Goal: Task Accomplishment & Management: Complete application form

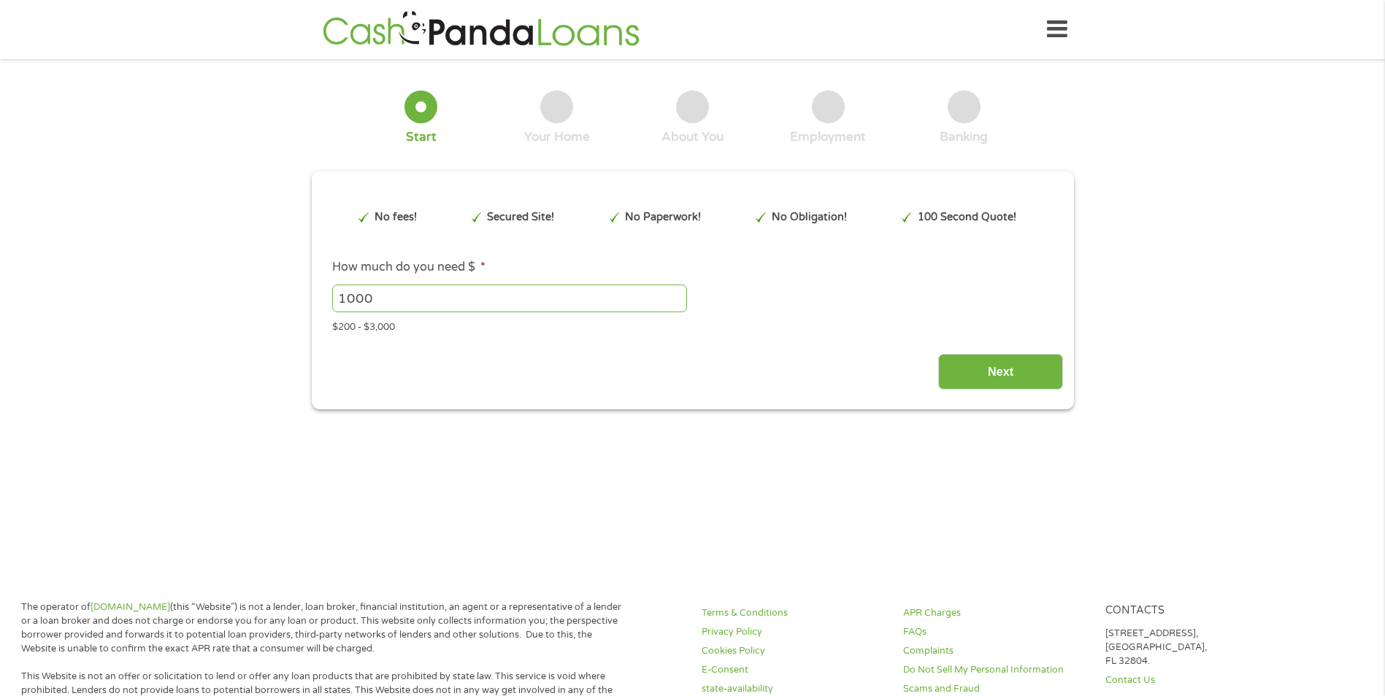
drag, startPoint x: 417, startPoint y: 290, endPoint x: 293, endPoint y: 304, distance: 125.5
click at [295, 302] on div "1 Start 2 Your Home 3 About You 4 Employment 5 Banking 6 This field is hidden w…" at bounding box center [692, 239] width 1385 height 340
type input "300"
click at [976, 360] on input "Next" at bounding box center [1000, 372] width 125 height 36
click at [998, 381] on input "Next" at bounding box center [1000, 372] width 125 height 36
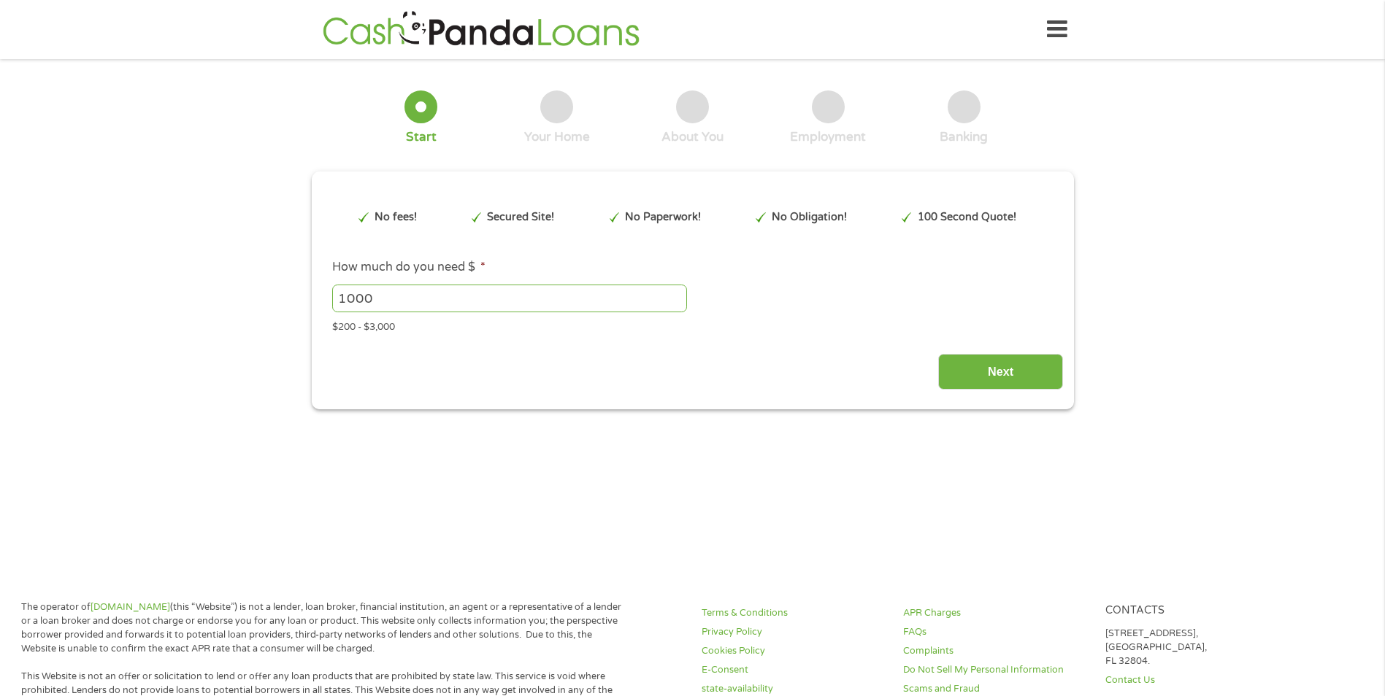
drag, startPoint x: 436, startPoint y: 307, endPoint x: 101, endPoint y: 299, distance: 335.1
click at [101, 299] on div "1 Start 2 Your Home 3 About You 4 Employment 5 Banking 6 This field is hidden w…" at bounding box center [692, 239] width 1385 height 340
type input "300"
click at [981, 390] on div "This field is hidden when viewing the form gclid This field is hidden when view…" at bounding box center [693, 291] width 762 height 238
drag, startPoint x: 978, startPoint y: 381, endPoint x: 1218, endPoint y: 6, distance: 445.4
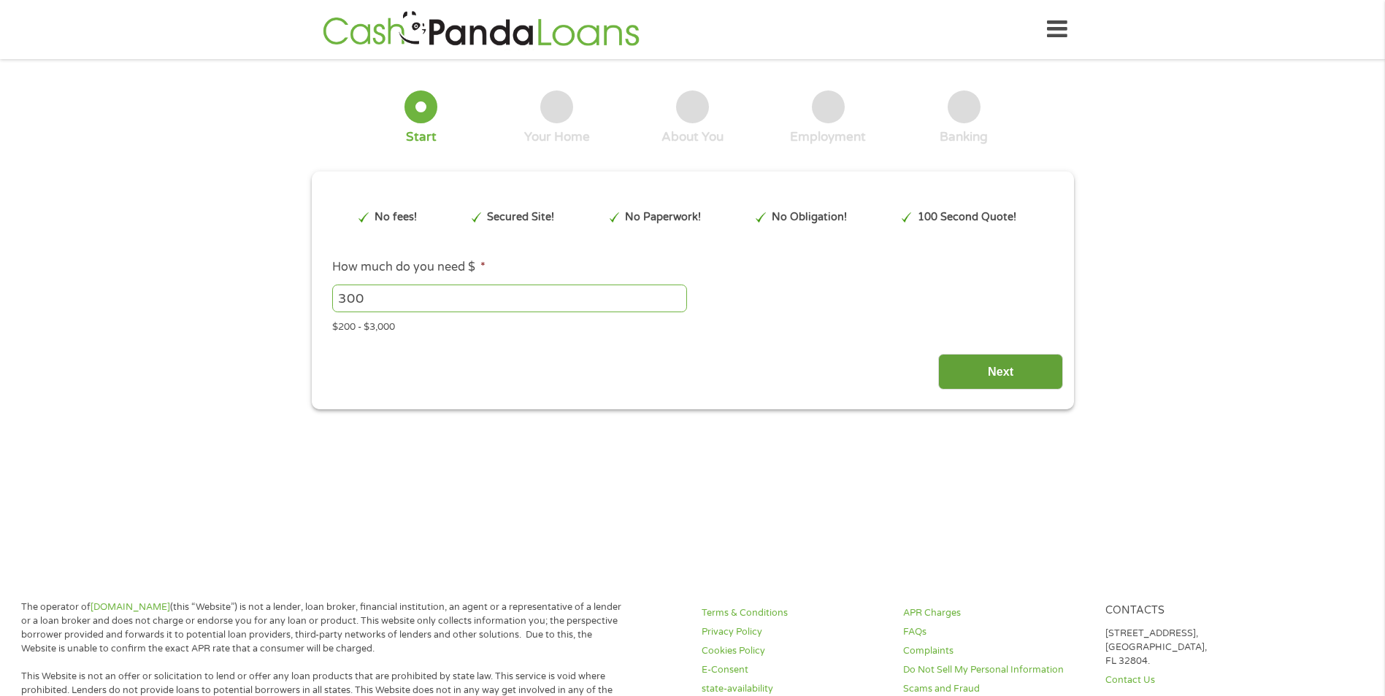
click at [978, 381] on input "Next" at bounding box center [1000, 372] width 125 height 36
click at [1002, 377] on input "Next" at bounding box center [1000, 372] width 125 height 36
click at [429, 293] on input "1000" at bounding box center [509, 299] width 355 height 28
click at [676, 295] on input "1001" at bounding box center [509, 299] width 355 height 28
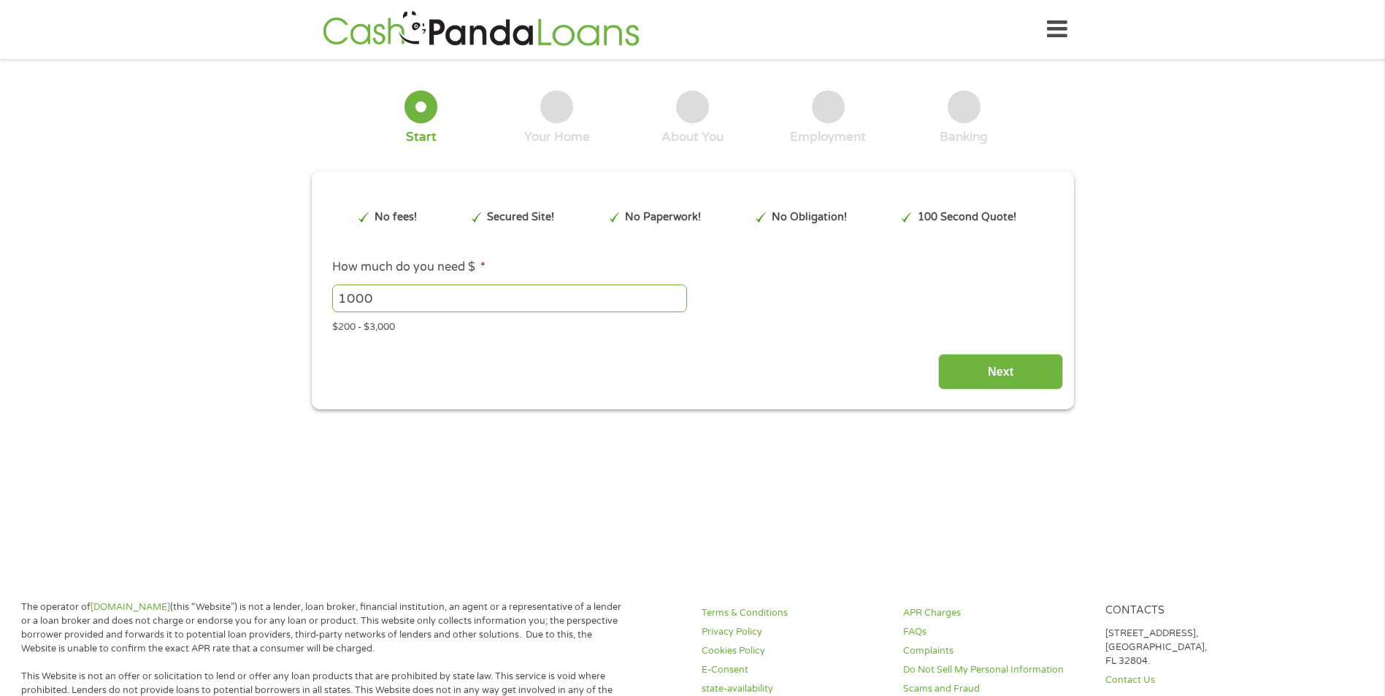
click at [677, 303] on input "1000" at bounding box center [509, 299] width 355 height 28
type input "1"
type input "300"
click at [983, 370] on input "Next" at bounding box center [1000, 372] width 125 height 36
click at [985, 373] on input "Next" at bounding box center [1000, 372] width 125 height 36
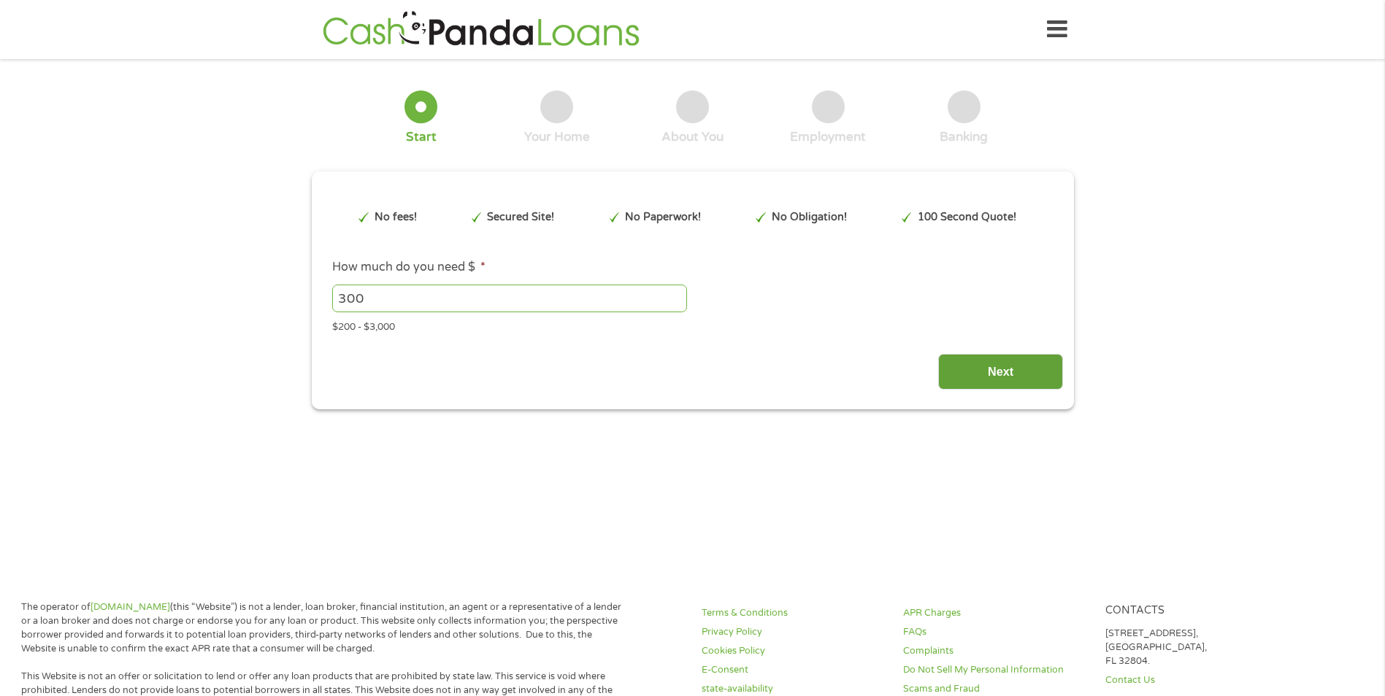
click at [938, 354] on input "Next" at bounding box center [1000, 372] width 125 height 36
click at [969, 371] on input "Next" at bounding box center [1000, 372] width 125 height 36
click at [970, 371] on input "Next" at bounding box center [1000, 372] width 125 height 36
